Goal: Task Accomplishment & Management: Manage account settings

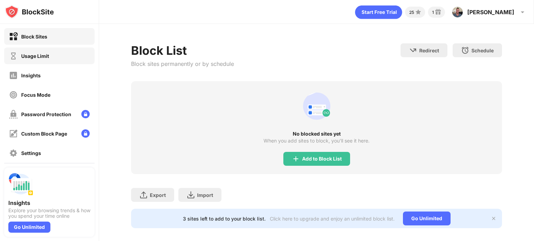
click at [44, 61] on div "Usage Limit" at bounding box center [49, 56] width 90 height 17
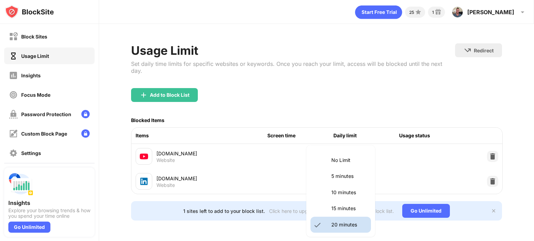
click at [363, 150] on body "Block Sites Usage Limit Insights Focus Mode Password Protection Custom Block Pa…" at bounding box center [267, 120] width 534 height 241
click at [419, 148] on div at bounding box center [267, 120] width 534 height 241
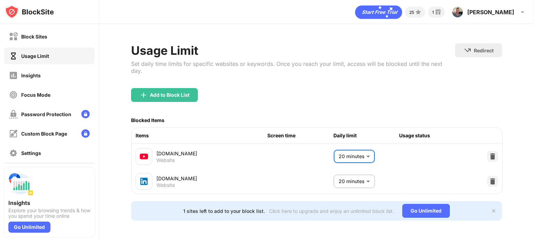
click at [493, 208] on img at bounding box center [494, 211] width 6 height 6
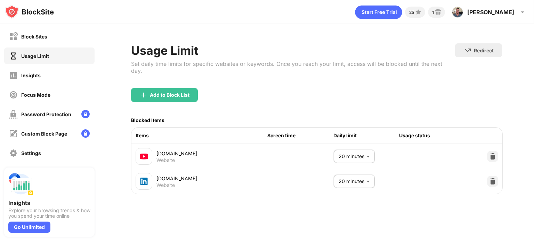
click at [420, 132] on div "Usage status" at bounding box center [432, 136] width 66 height 8
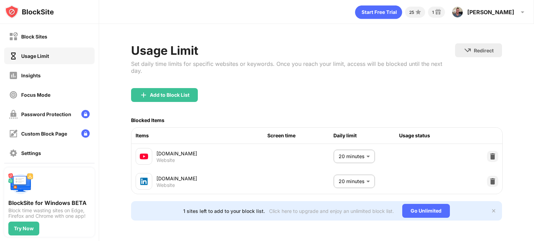
click at [495, 208] on img at bounding box center [494, 211] width 6 height 6
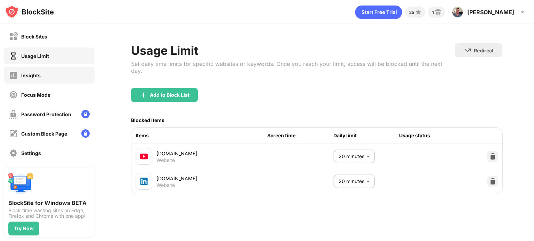
click at [46, 73] on div "Insights" at bounding box center [49, 75] width 90 height 17
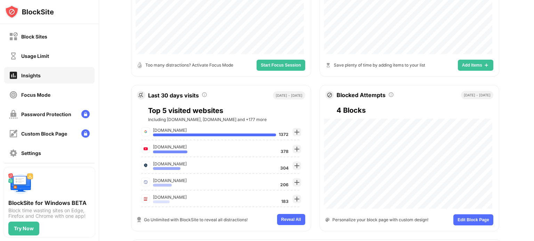
scroll to position [208, 0]
